Goal: Check status: Check status

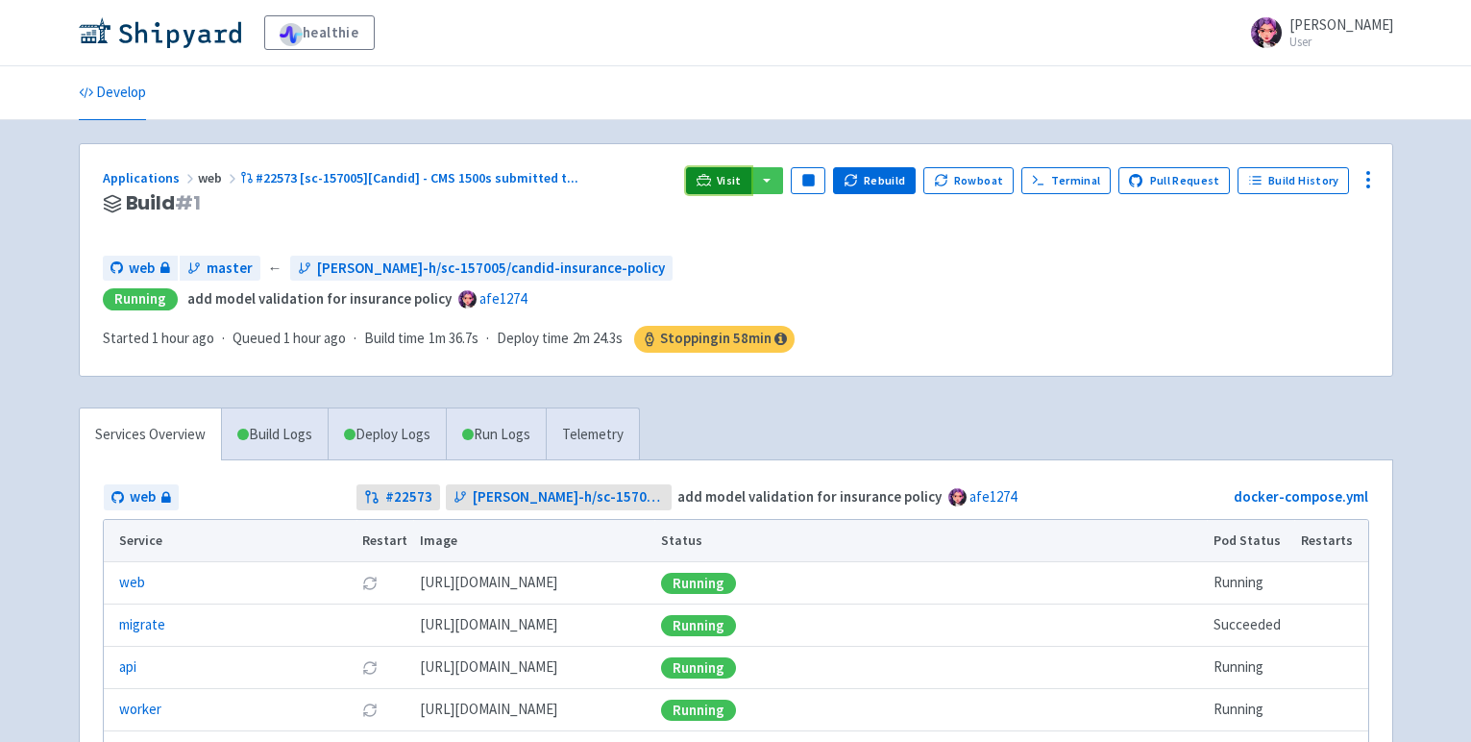
click at [742, 182] on span "Visit" at bounding box center [729, 180] width 25 height 15
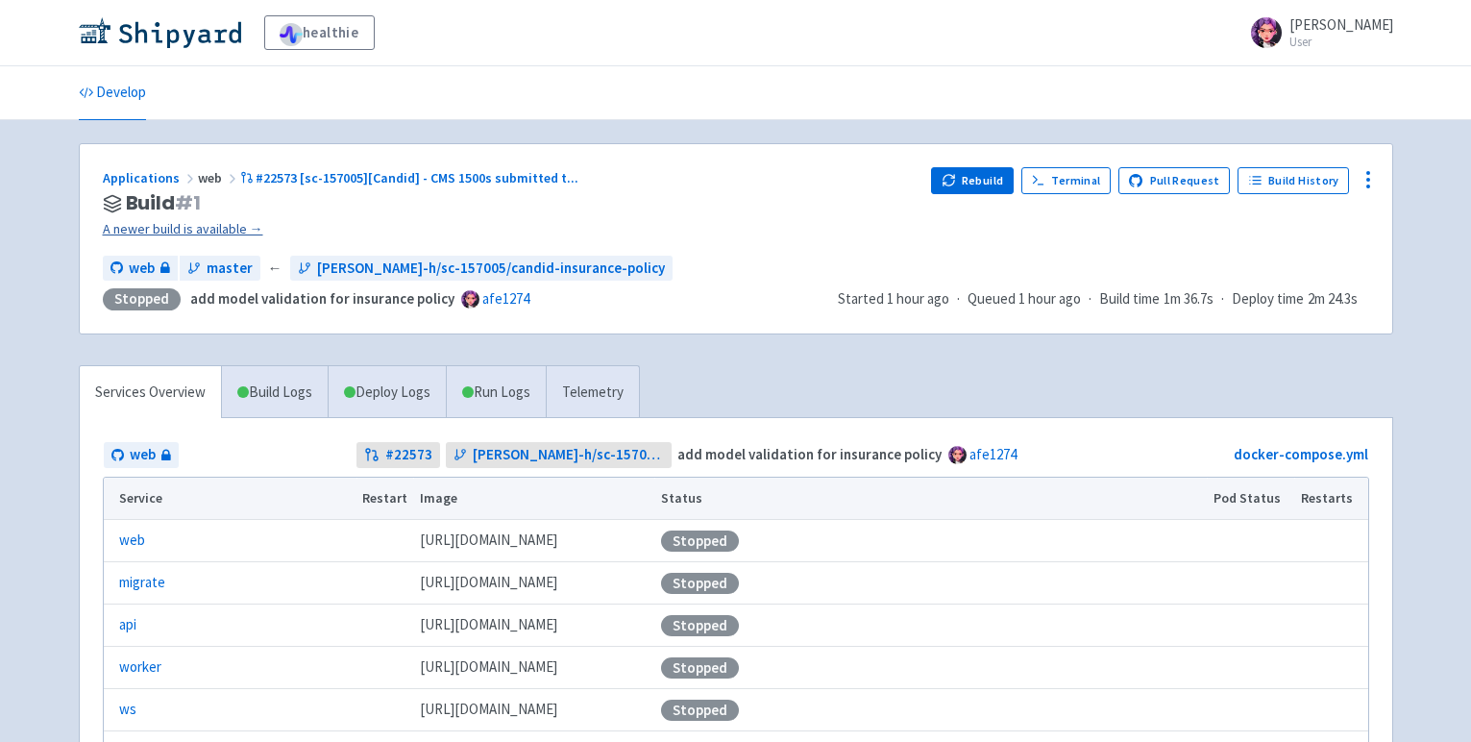
click at [152, 229] on link "A newer build is available →" at bounding box center [510, 229] width 814 height 22
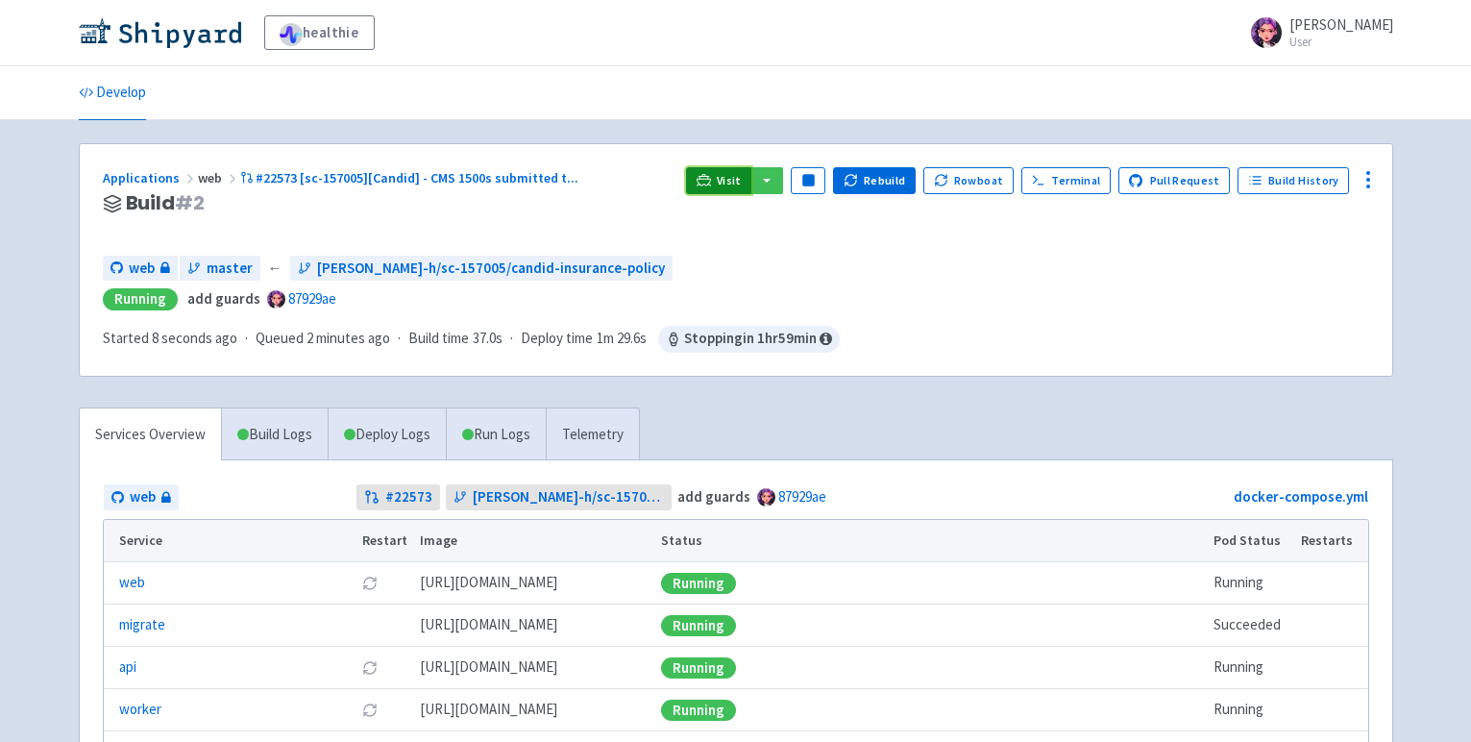
click at [730, 183] on span "Visit" at bounding box center [729, 180] width 25 height 15
